Goal: Information Seeking & Learning: Check status

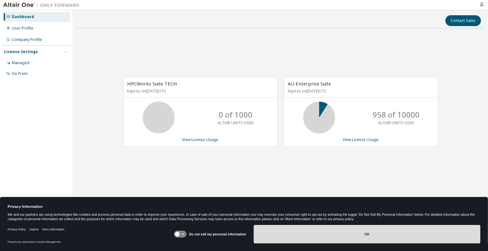
click at [314, 239] on button "OK" at bounding box center [366, 234] width 226 height 18
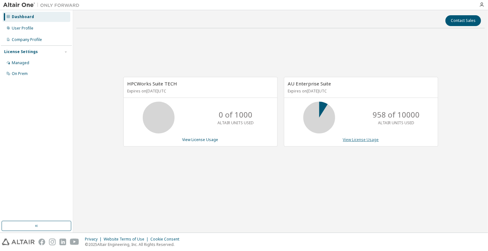
click at [350, 141] on link "View License Usage" at bounding box center [361, 139] width 36 height 5
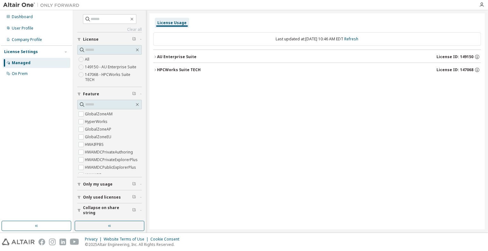
click at [153, 57] on icon "button" at bounding box center [155, 57] width 4 height 4
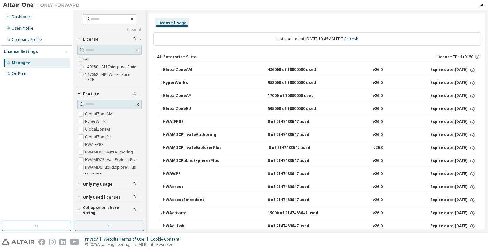
click at [197, 80] on div "HyperWorks" at bounding box center [191, 83] width 57 height 6
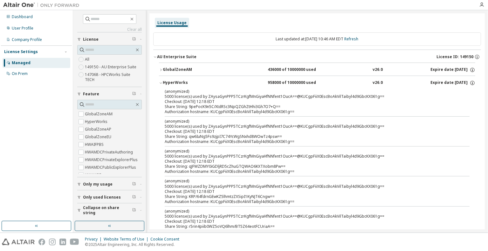
click at [197, 80] on div "HyperWorks" at bounding box center [191, 83] width 57 height 6
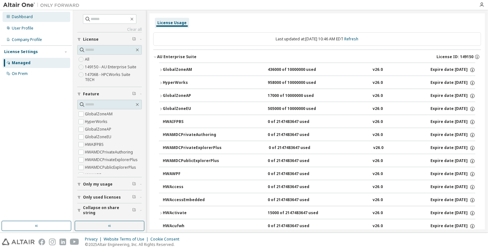
click at [36, 17] on div "Dashboard" at bounding box center [37, 17] width 68 height 10
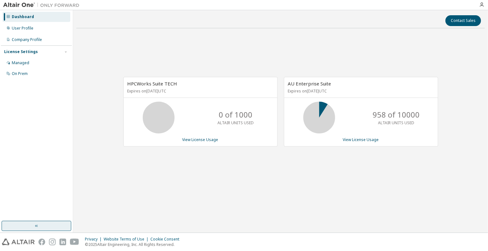
click at [39, 221] on button "button" at bounding box center [37, 226] width 70 height 10
